Goal: Information Seeking & Learning: Learn about a topic

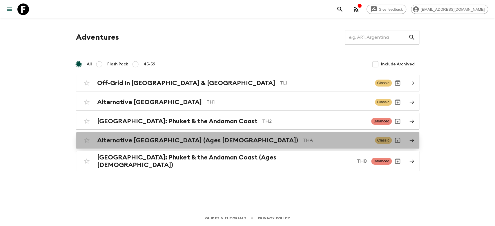
click at [139, 141] on h2 "Alternative [GEOGRAPHIC_DATA] (Ages [DEMOGRAPHIC_DATA])" at bounding box center [197, 141] width 201 height 8
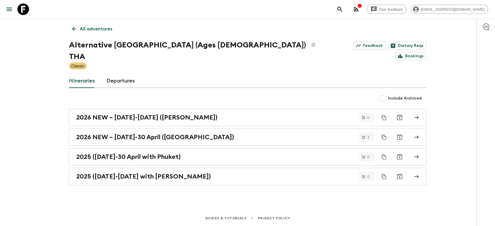
click at [71, 30] on icon at bounding box center [74, 29] width 6 height 6
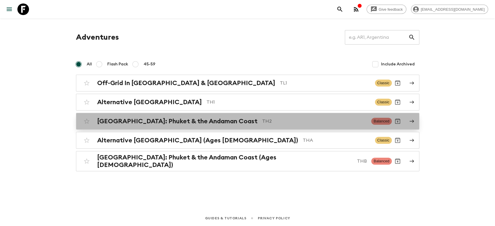
click at [262, 119] on p "TH2" at bounding box center [314, 121] width 105 height 7
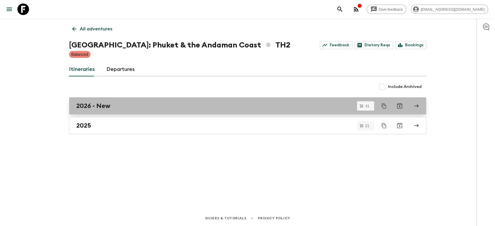
click at [127, 109] on div "2026 - New" at bounding box center [241, 106] width 331 height 8
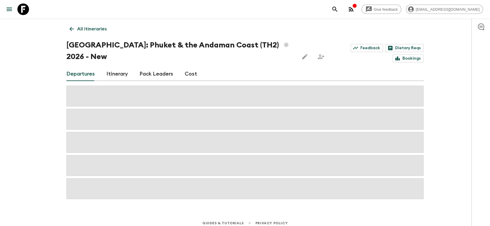
click at [228, 70] on div "Departures Itinerary Pack Leaders Cost" at bounding box center [244, 74] width 357 height 14
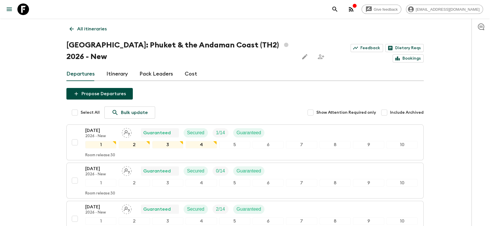
click at [197, 81] on link "Cost" at bounding box center [191, 74] width 12 height 14
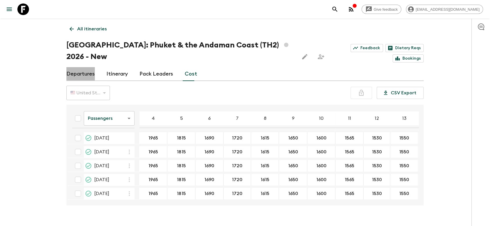
click at [83, 72] on link "Departures" at bounding box center [80, 74] width 28 height 14
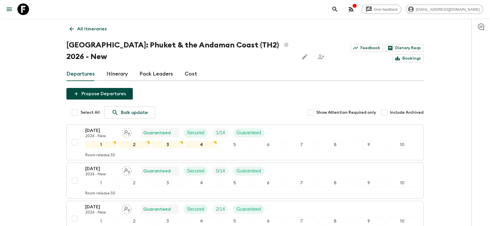
drag, startPoint x: 344, startPoint y: 66, endPoint x: 309, endPoint y: 90, distance: 42.3
click at [70, 28] on icon at bounding box center [71, 29] width 6 height 6
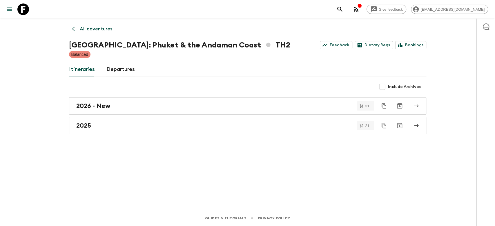
click at [75, 28] on icon at bounding box center [74, 29] width 6 height 6
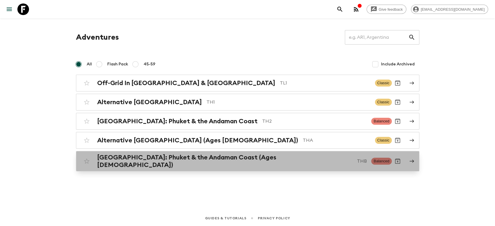
click at [129, 159] on h2 "[GEOGRAPHIC_DATA]: Phuket & the Andaman Coast (Ages [DEMOGRAPHIC_DATA])" at bounding box center [224, 161] width 255 height 15
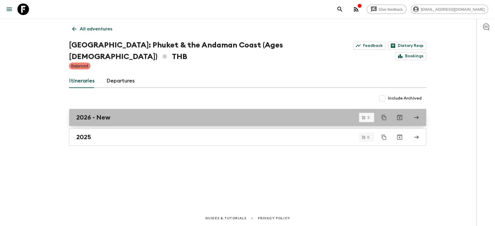
click at [106, 111] on link "2026 - New" at bounding box center [247, 117] width 357 height 17
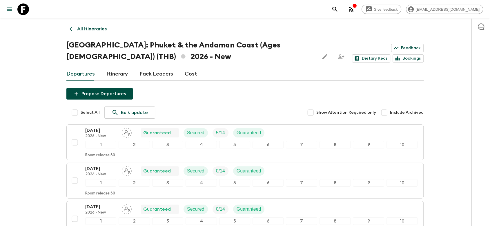
click at [80, 26] on p "All itineraries" at bounding box center [92, 28] width 30 height 7
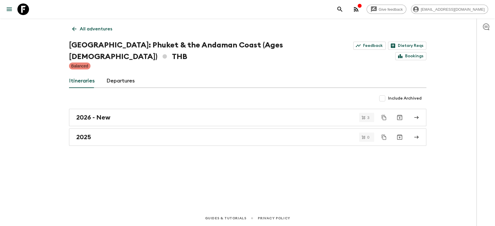
click at [75, 26] on icon at bounding box center [74, 29] width 6 height 6
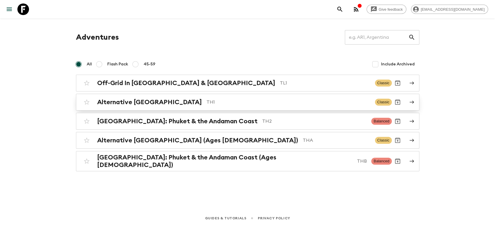
click at [206, 103] on p "TH1" at bounding box center [288, 102] width 164 height 7
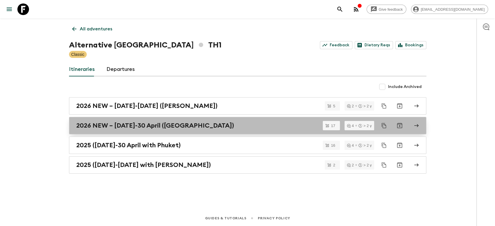
click at [125, 127] on h2 "2026 NEW – [DATE]-30 April ([GEOGRAPHIC_DATA])" at bounding box center [155, 126] width 158 height 8
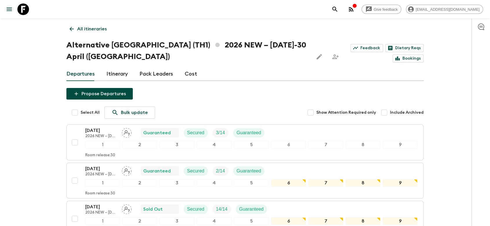
click at [81, 27] on p "All itineraries" at bounding box center [92, 28] width 30 height 7
